Goal: Transaction & Acquisition: Obtain resource

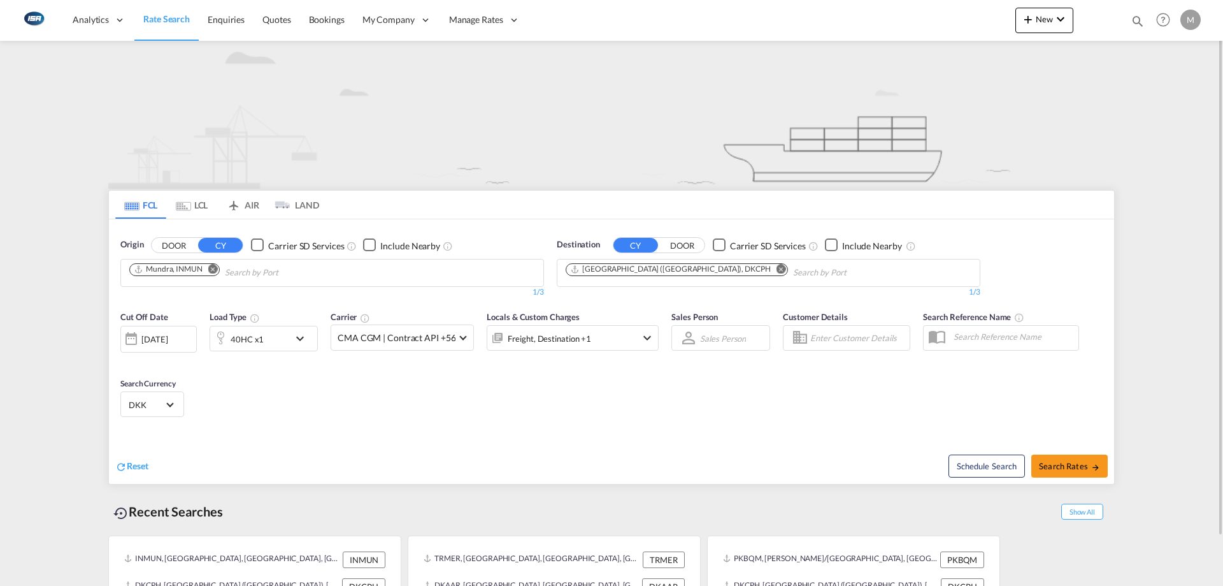
click at [199, 208] on md-tab-item "LCL" at bounding box center [191, 205] width 51 height 28
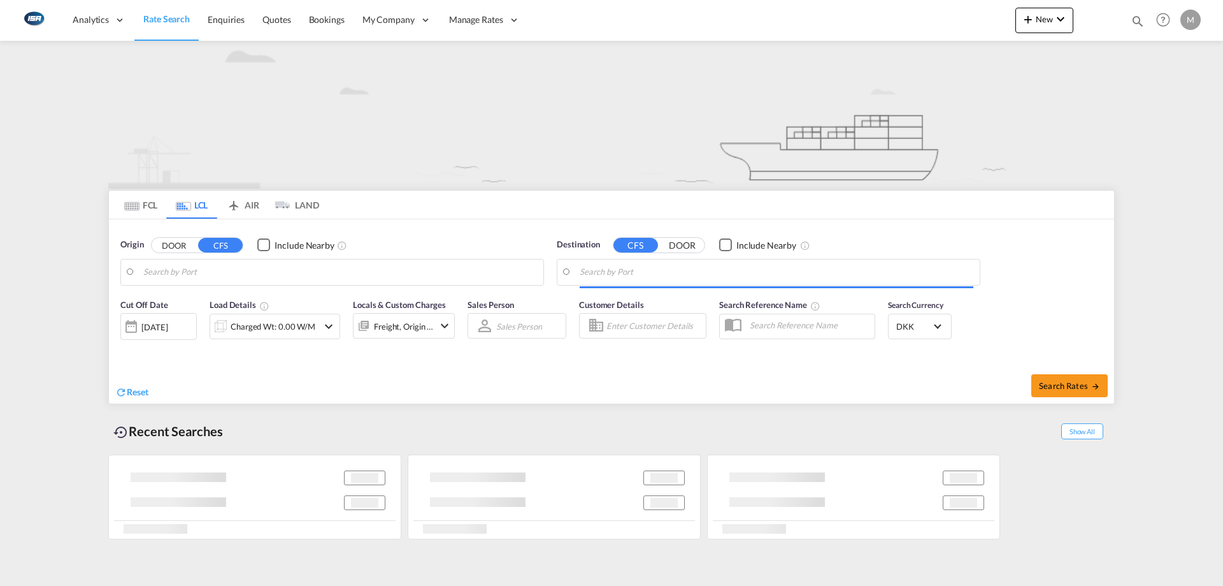
click at [178, 275] on body "Analytics Reports Dashboard Rate Search Enquiries Quotes Bookings" at bounding box center [611, 293] width 1223 height 586
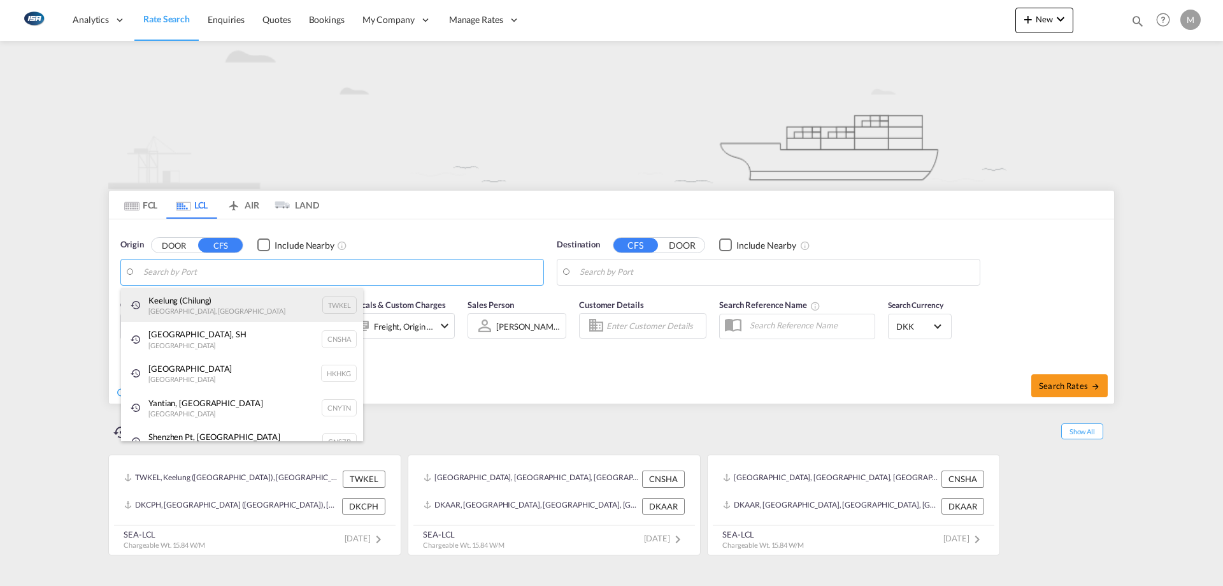
click at [207, 304] on div "Keelung ([GEOGRAPHIC_DATA]) [GEOGRAPHIC_DATA], Province of [GEOGRAPHIC_DATA] TW…" at bounding box center [242, 305] width 242 height 34
type input "Keelung (Chilung), TWKEL"
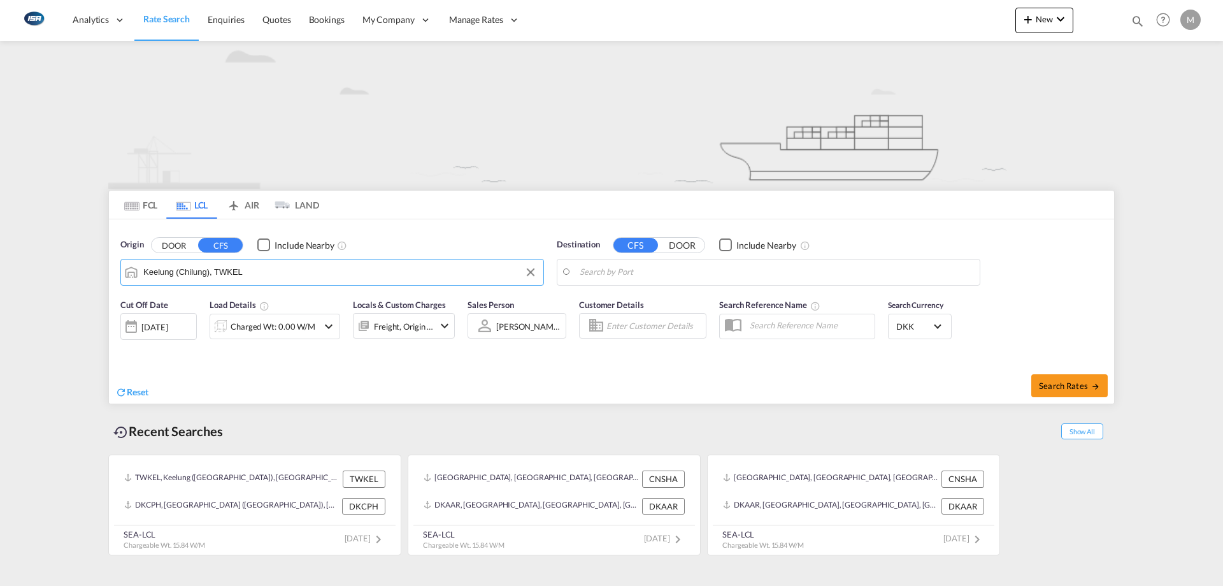
click at [156, 324] on div "[DATE]" at bounding box center [154, 326] width 26 height 11
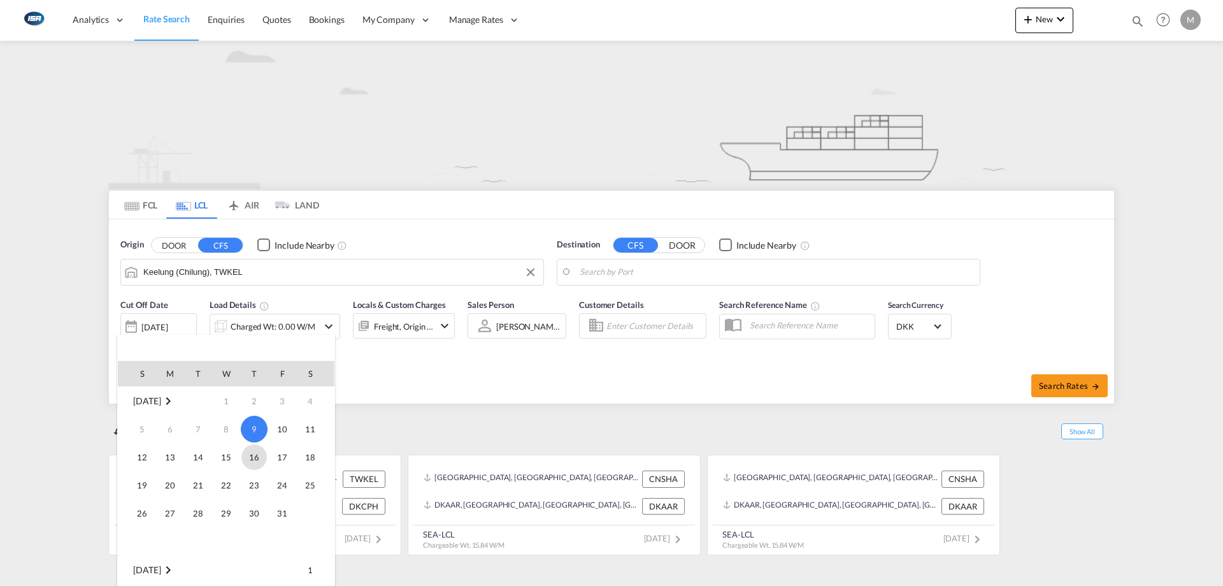
click at [258, 459] on span "16" at bounding box center [253, 456] width 25 height 25
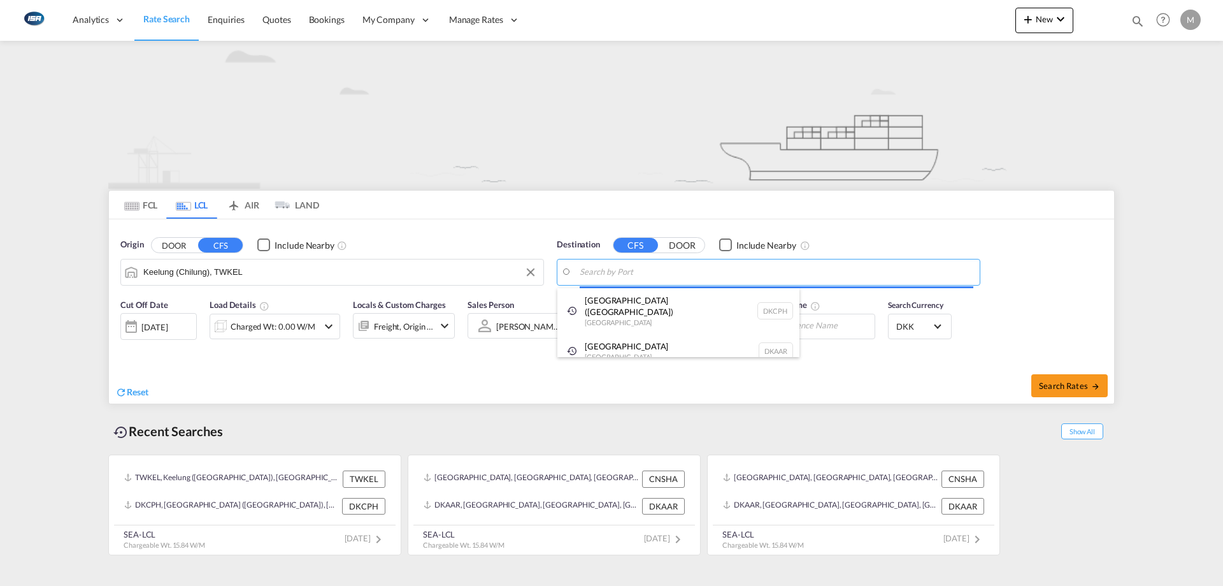
click at [637, 273] on body "Analytics Reports Dashboard Rate Search Enquiries Quotes Bookings" at bounding box center [611, 293] width 1223 height 586
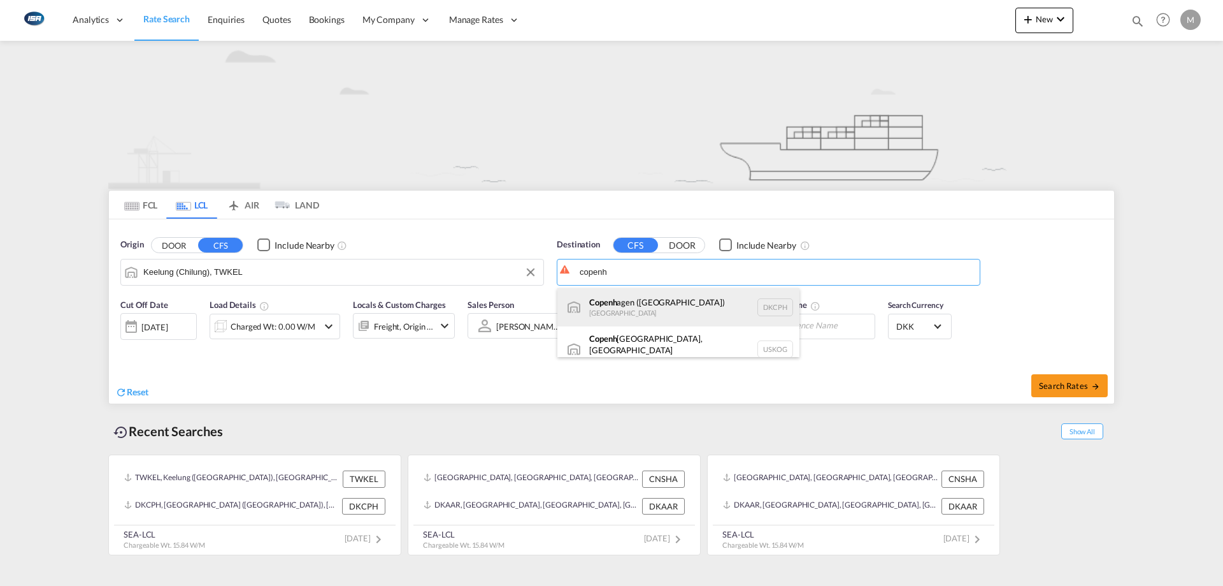
click at [642, 305] on div "Copenh agen ([GEOGRAPHIC_DATA]) [GEOGRAPHIC_DATA] DKCPH" at bounding box center [679, 307] width 242 height 38
type input "[GEOGRAPHIC_DATA] ([GEOGRAPHIC_DATA]), DKCPH"
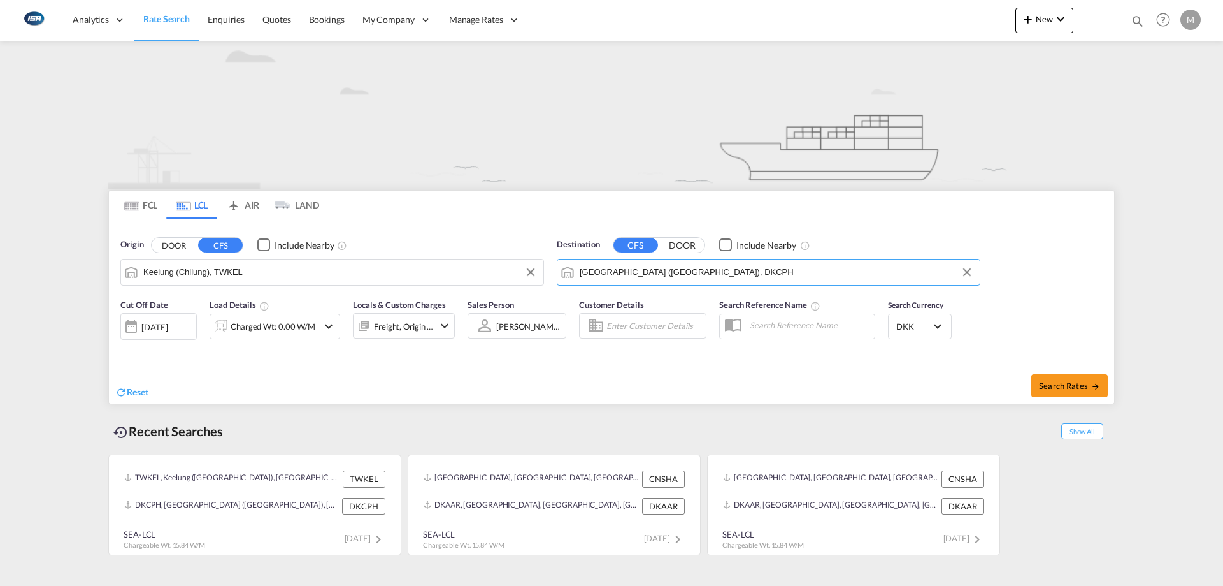
click at [322, 329] on md-icon "icon-chevron-down" at bounding box center [328, 326] width 15 height 15
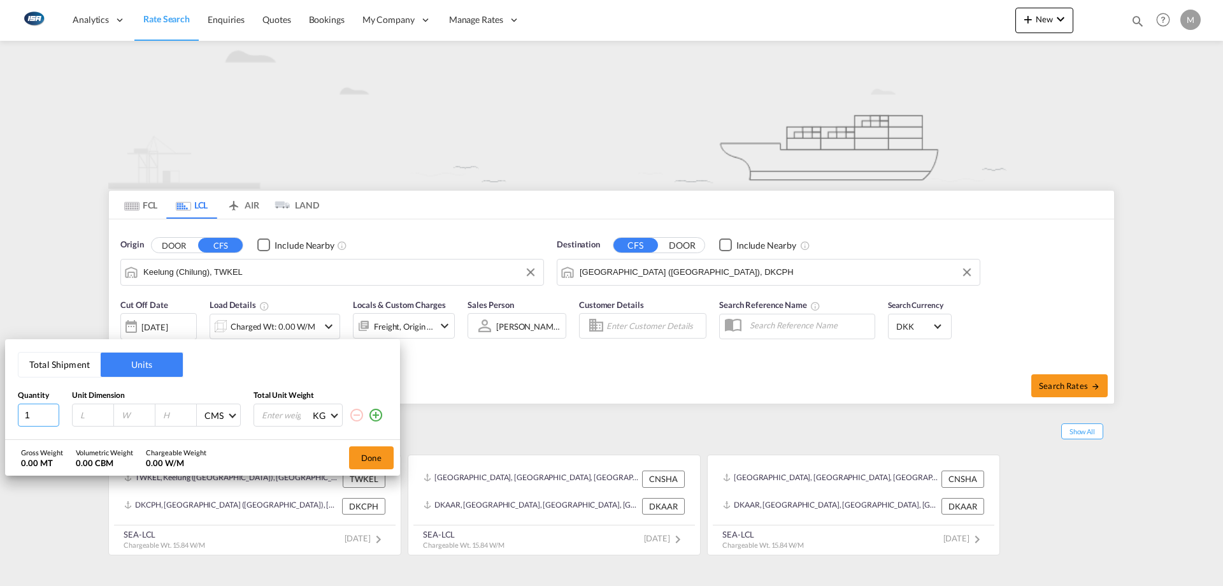
click at [41, 412] on input "1" at bounding box center [38, 414] width 41 height 23
type input "1"
type input "120"
type input "80"
type input "100"
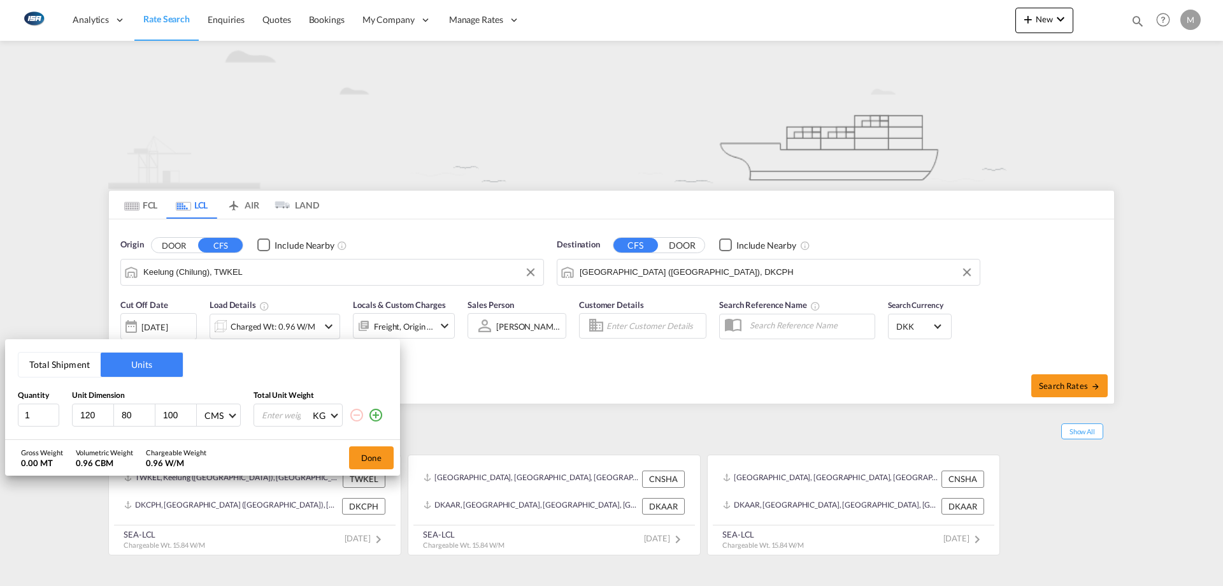
click at [296, 413] on input "number" at bounding box center [286, 415] width 51 height 22
type input "200"
click at [371, 458] on button "Done" at bounding box center [371, 457] width 45 height 23
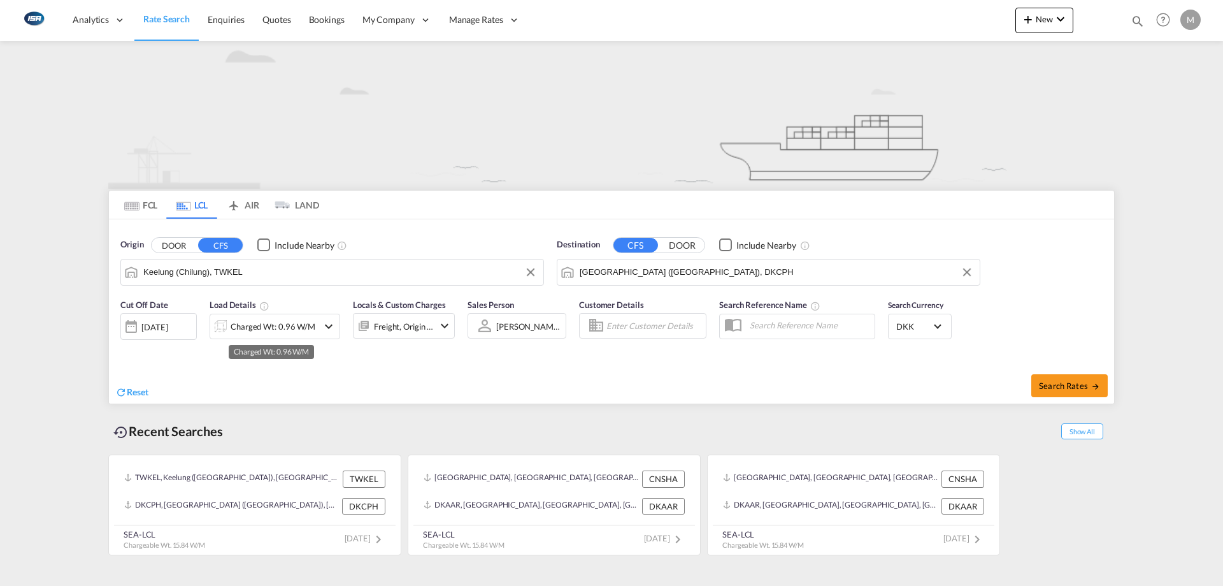
click at [285, 326] on div "Charged Wt: 0.96 W/M" at bounding box center [273, 326] width 85 height 18
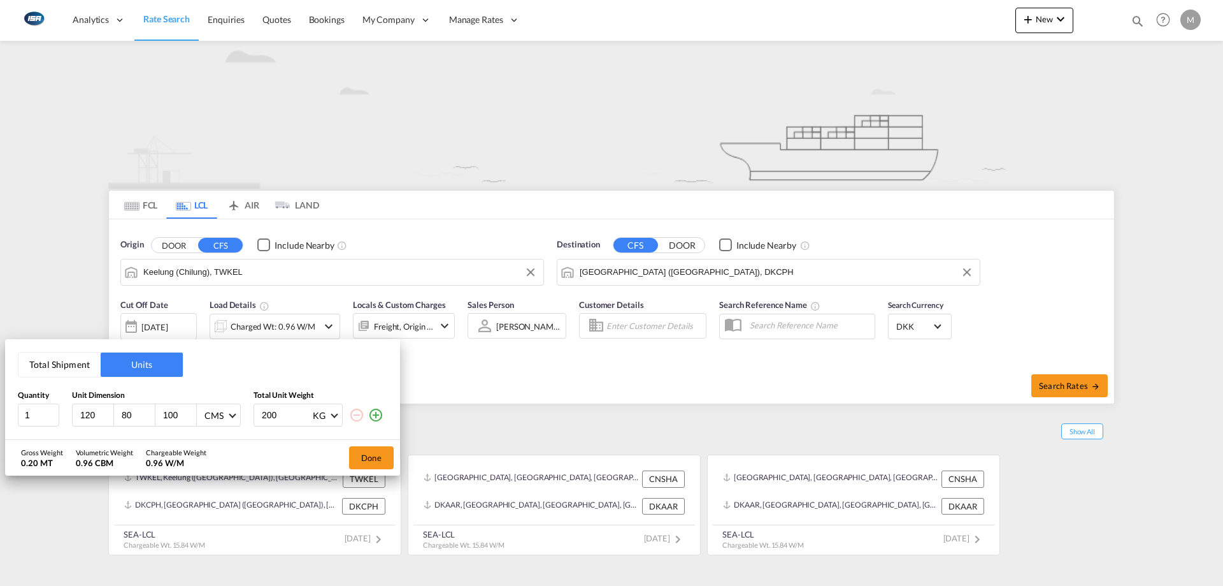
click at [169, 414] on input "100" at bounding box center [179, 414] width 34 height 11
type input "200"
click at [131, 412] on input "80" at bounding box center [137, 414] width 34 height 11
type input "8"
click at [132, 412] on input "10" at bounding box center [137, 414] width 34 height 11
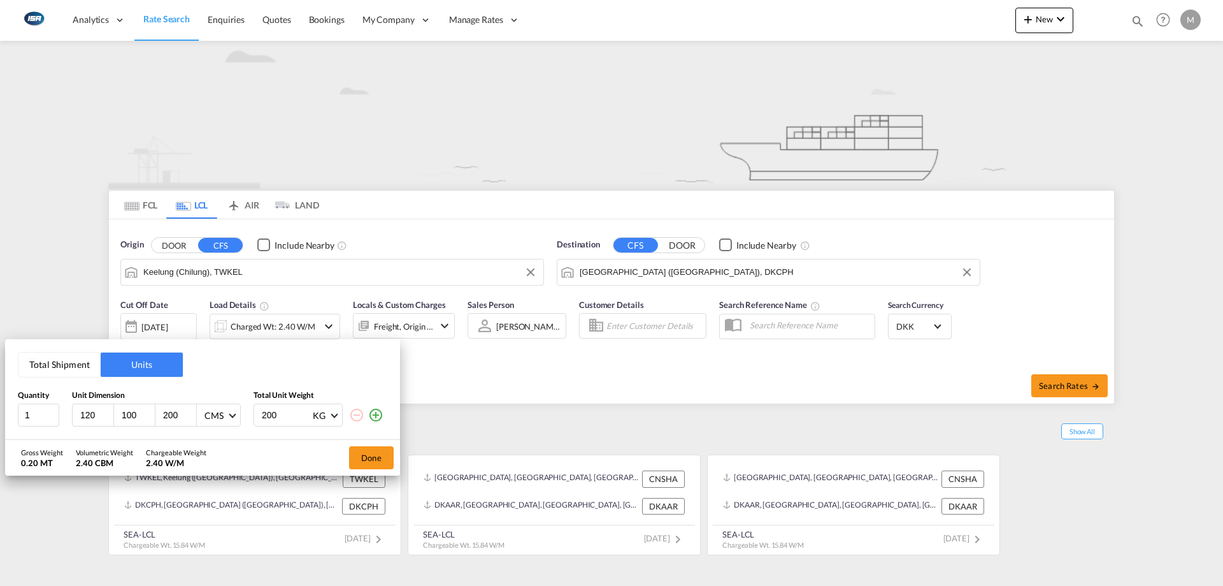
click at [133, 412] on input "100" at bounding box center [137, 414] width 34 height 11
type input "1"
click at [132, 414] on input "90" at bounding box center [137, 414] width 34 height 11
type input "95"
click at [377, 452] on button "Done" at bounding box center [371, 457] width 45 height 23
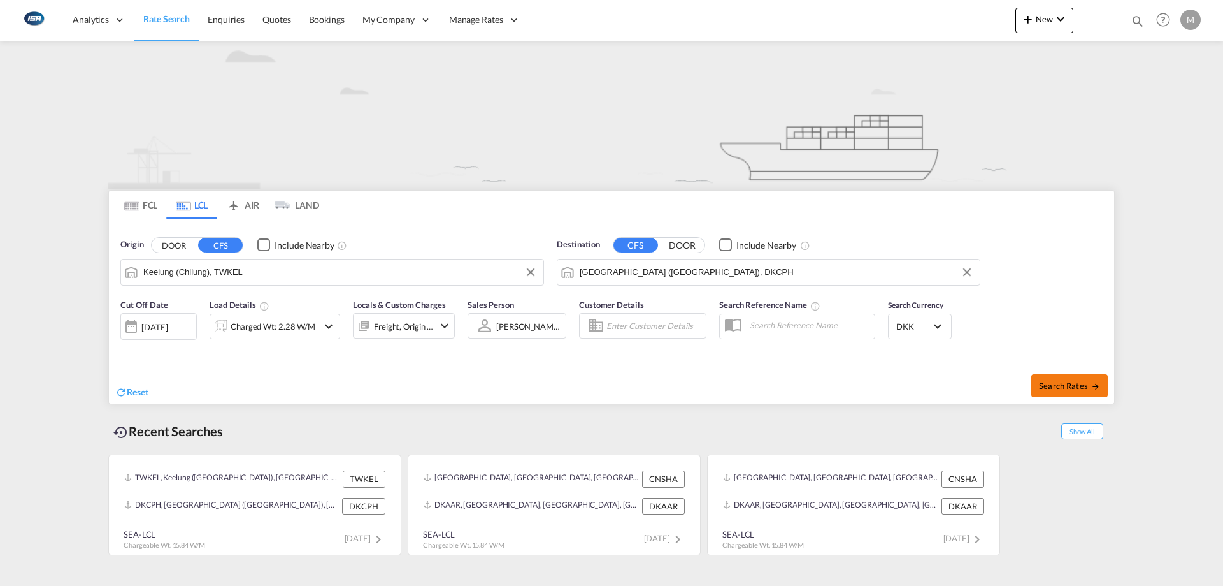
click at [1087, 387] on span "Search Rates" at bounding box center [1069, 385] width 61 height 10
type input "TWKEL to DKCPH / [DATE]"
